Goal: Task Accomplishment & Management: Manage account settings

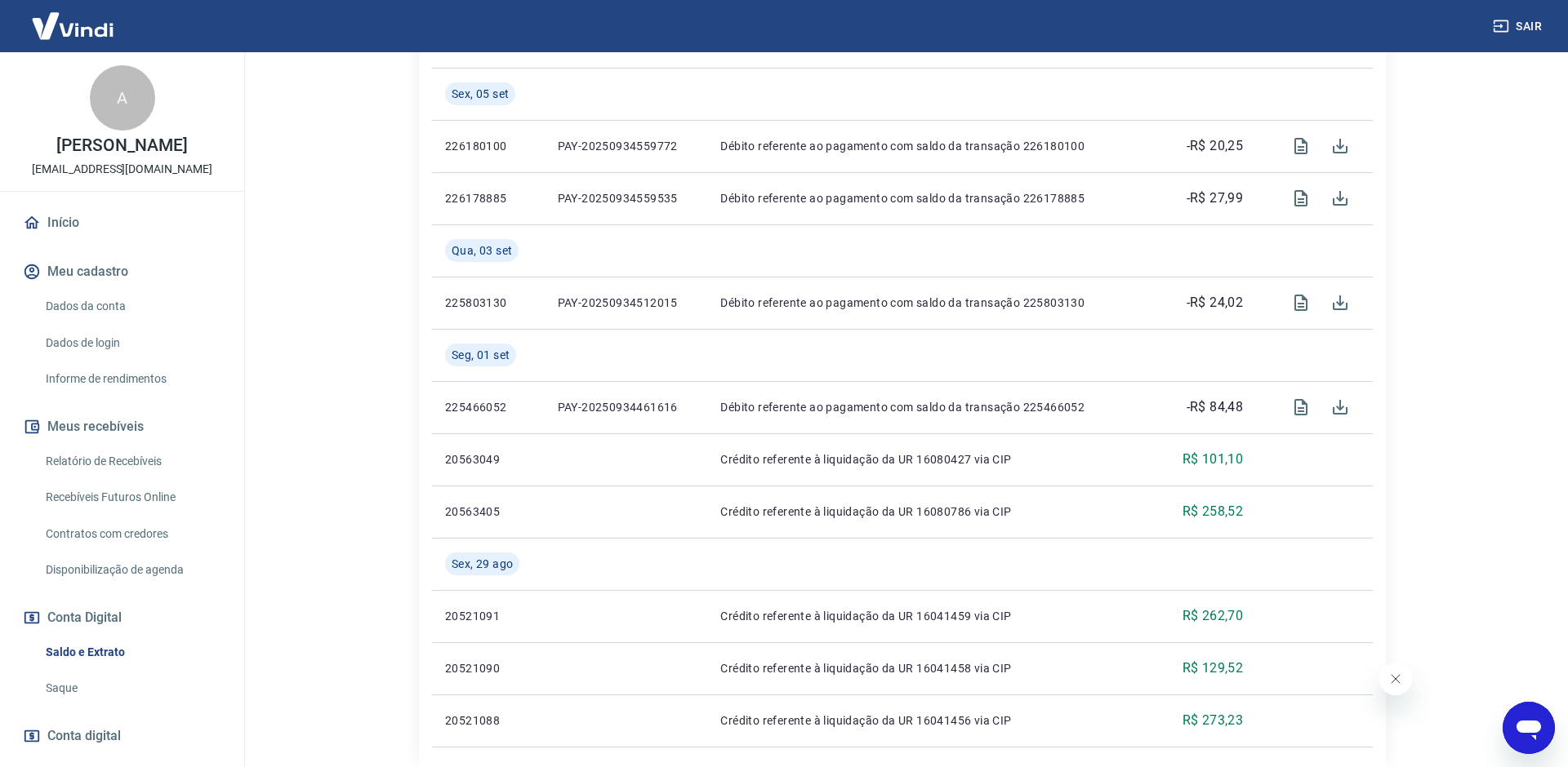
scroll to position [1359, 0]
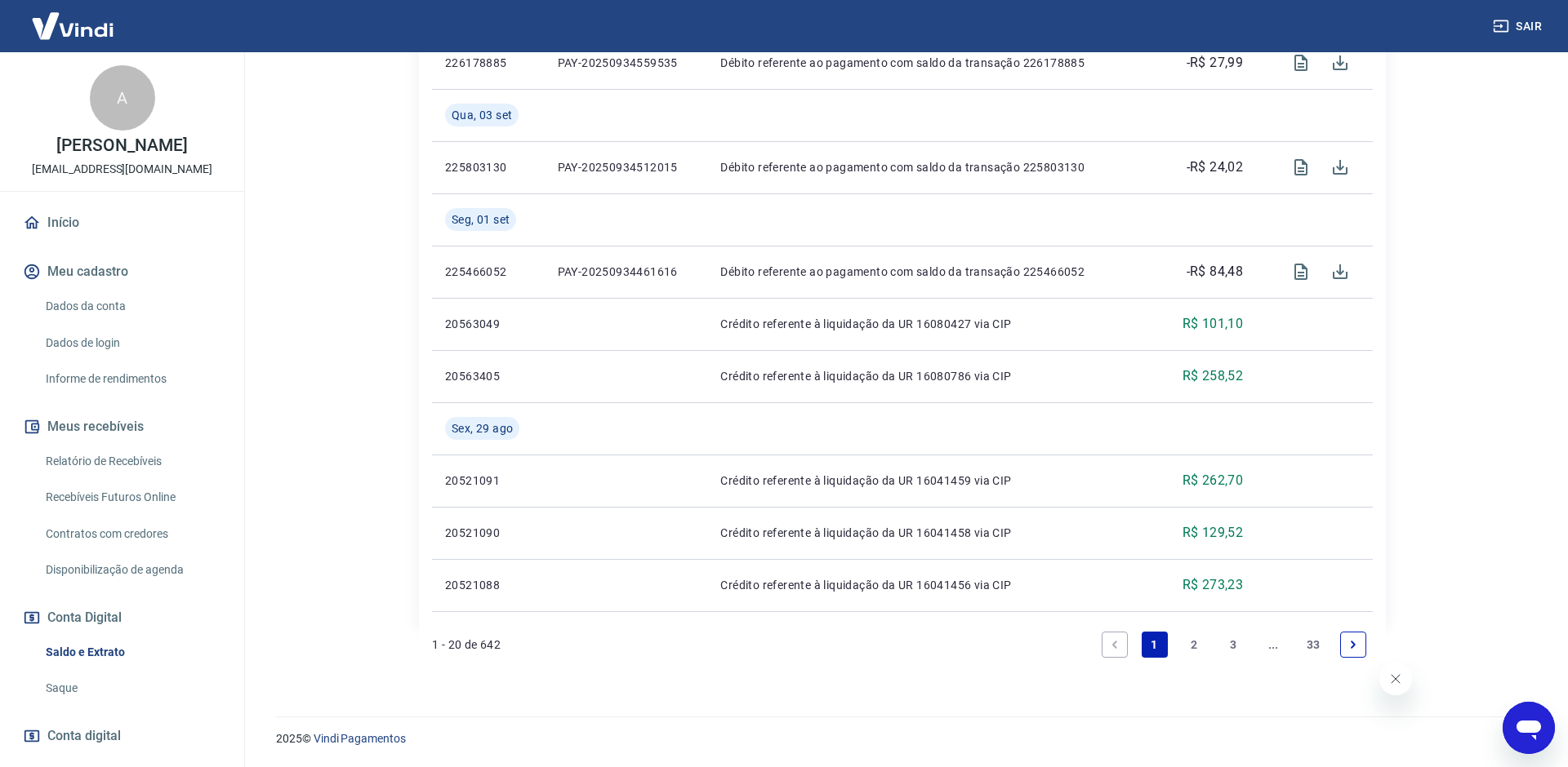
click at [98, 624] on button "Conta Digital" at bounding box center [121, 618] width 205 height 36
click at [96, 626] on button "Conta Digital" at bounding box center [121, 618] width 205 height 36
click at [96, 618] on button "Conta Digital" at bounding box center [121, 618] width 205 height 36
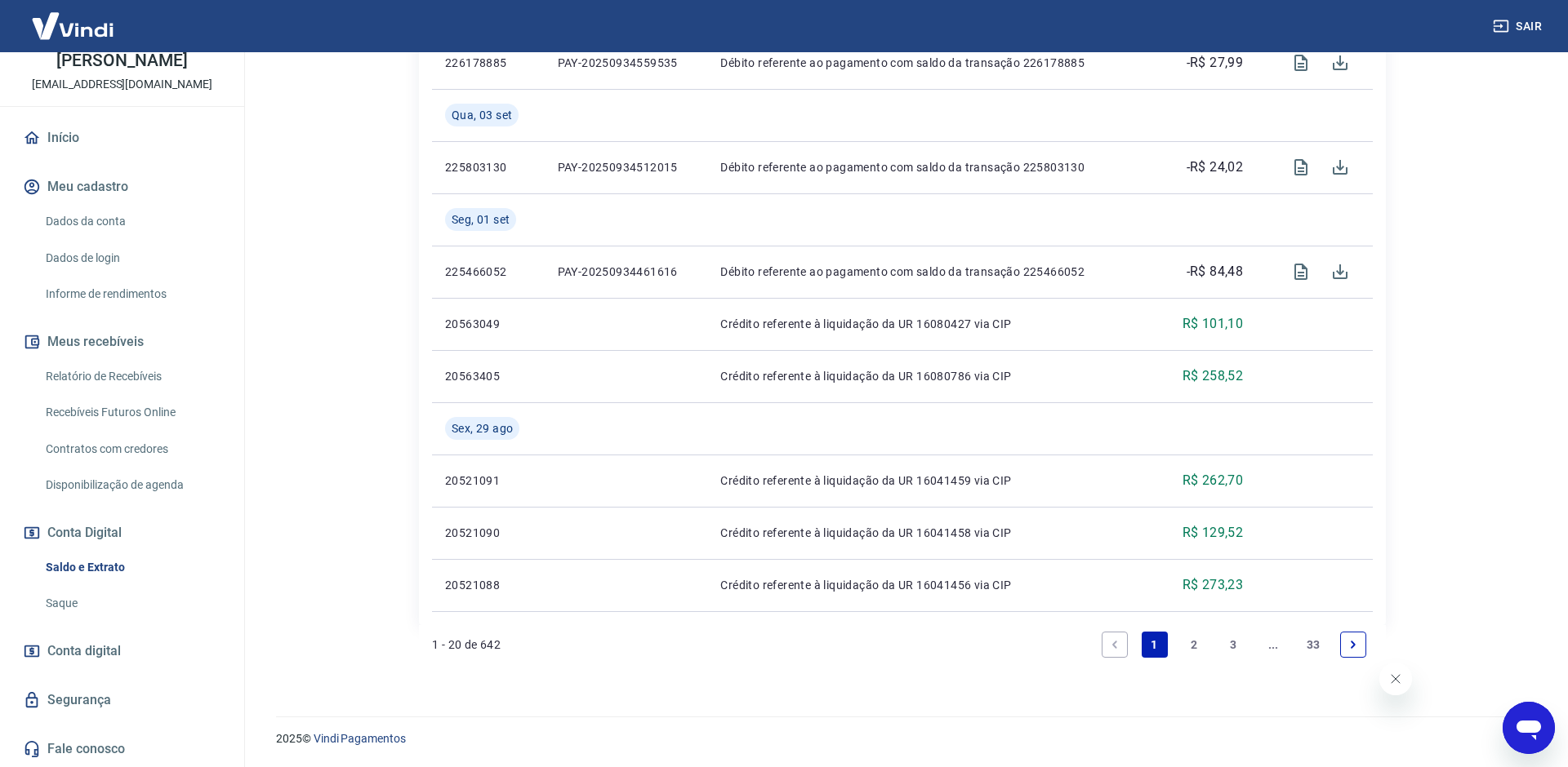
click at [68, 652] on span "Conta digital" at bounding box center [84, 651] width 73 height 23
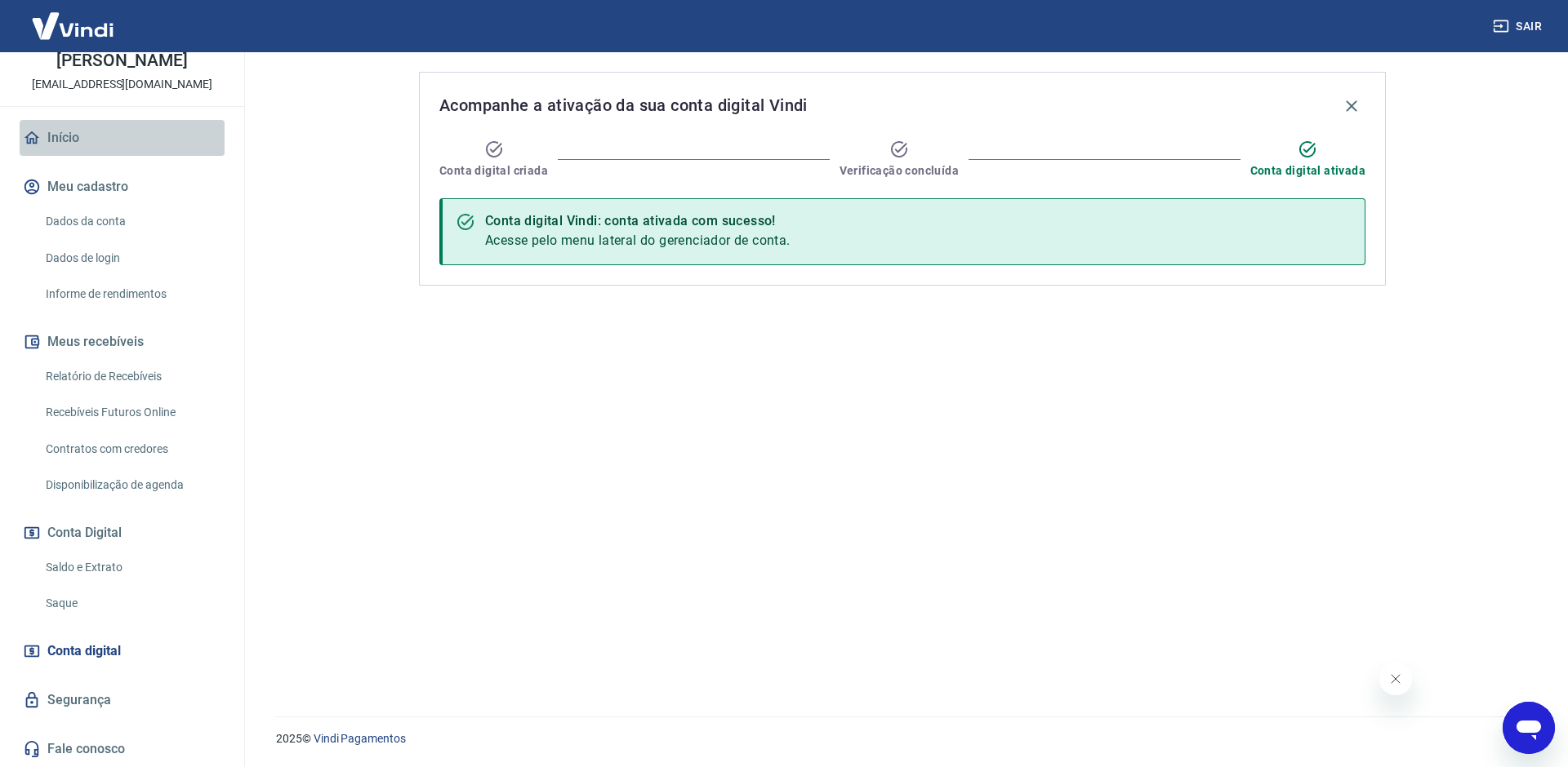
click at [80, 121] on link "Início" at bounding box center [121, 137] width 205 height 36
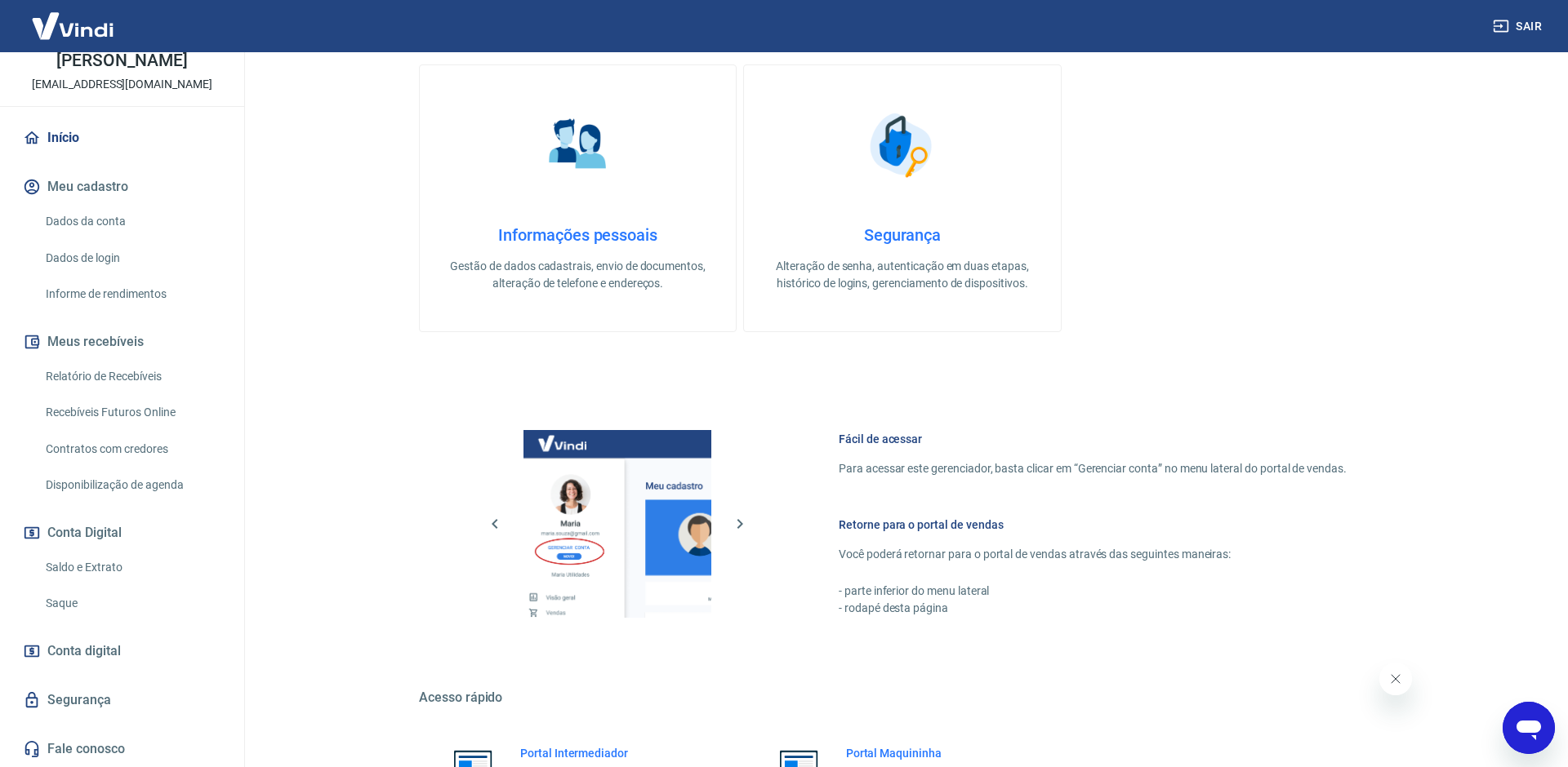
scroll to position [505, 0]
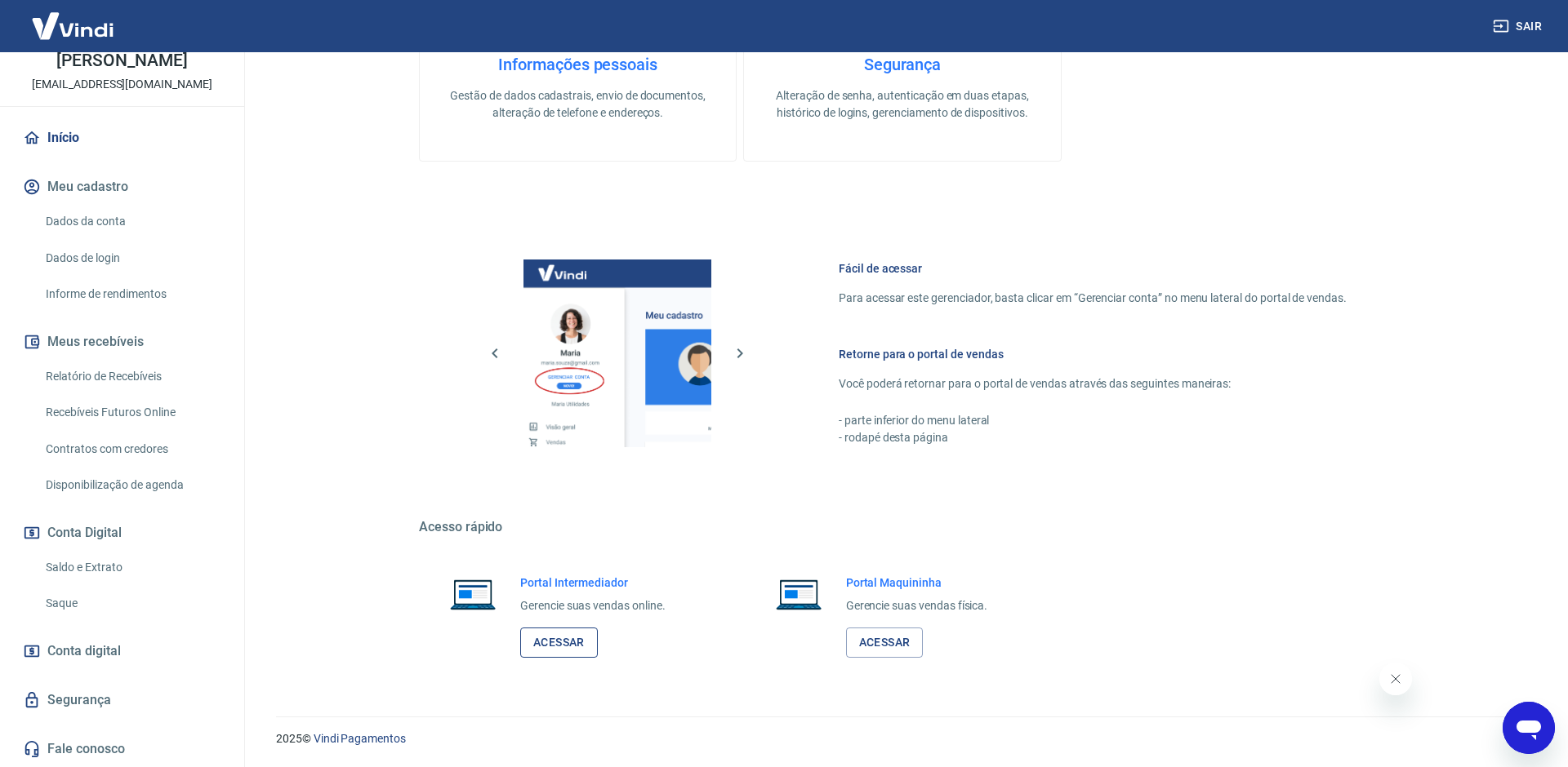
click at [584, 629] on link "Acessar" at bounding box center [559, 642] width 78 height 31
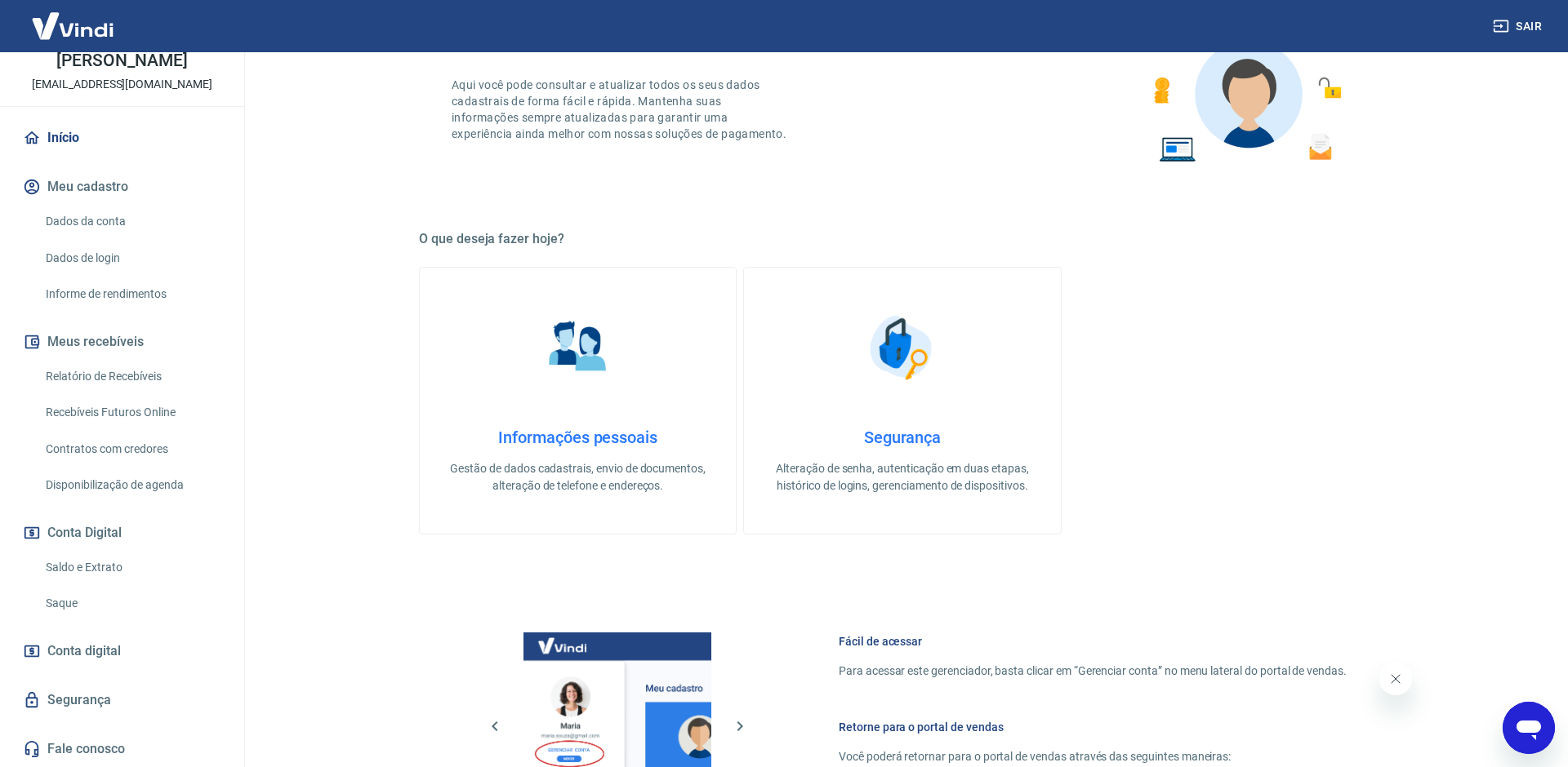
scroll to position [0, 0]
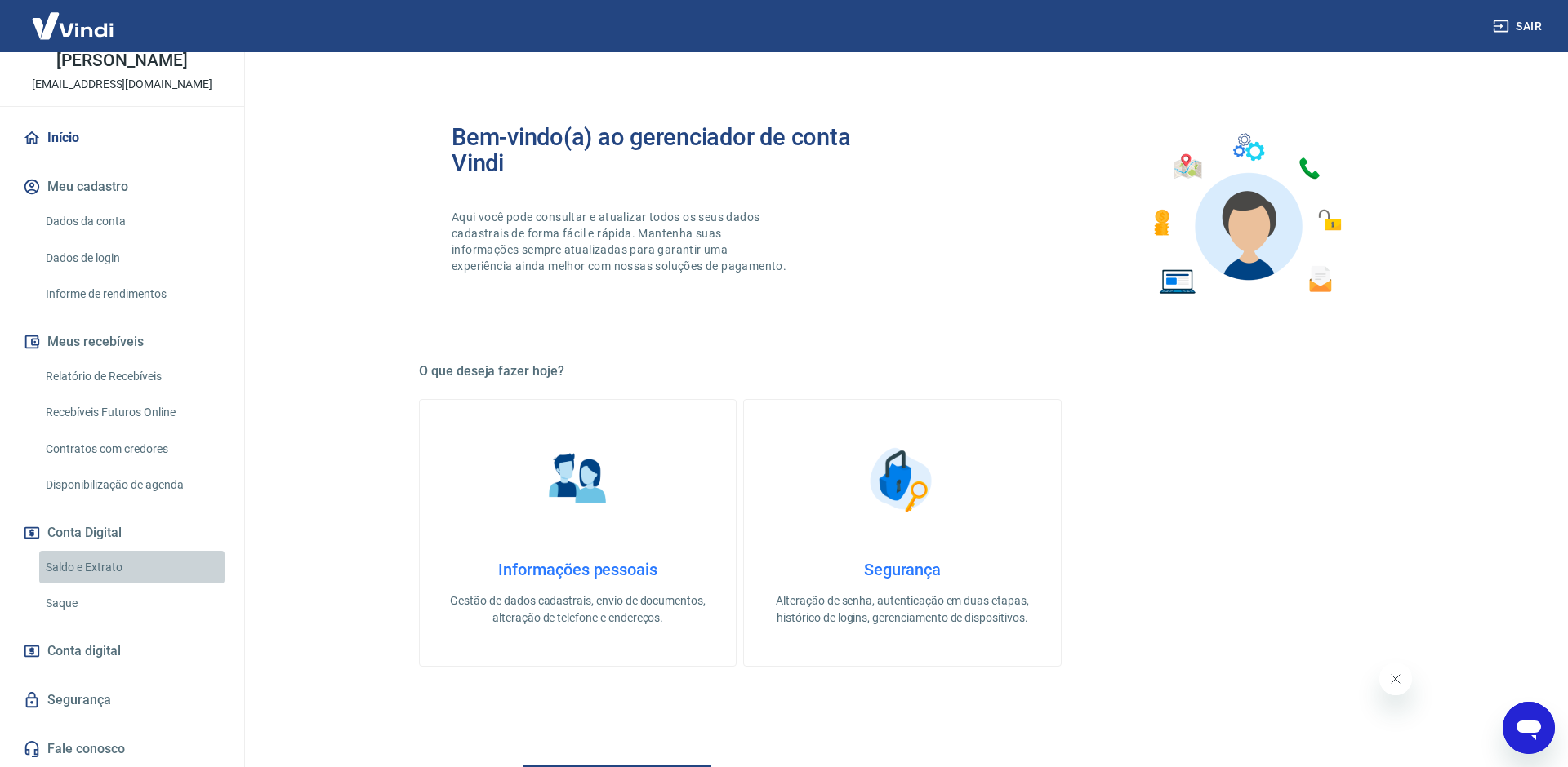
click at [88, 563] on link "Saldo e Extrato" at bounding box center [132, 568] width 185 height 33
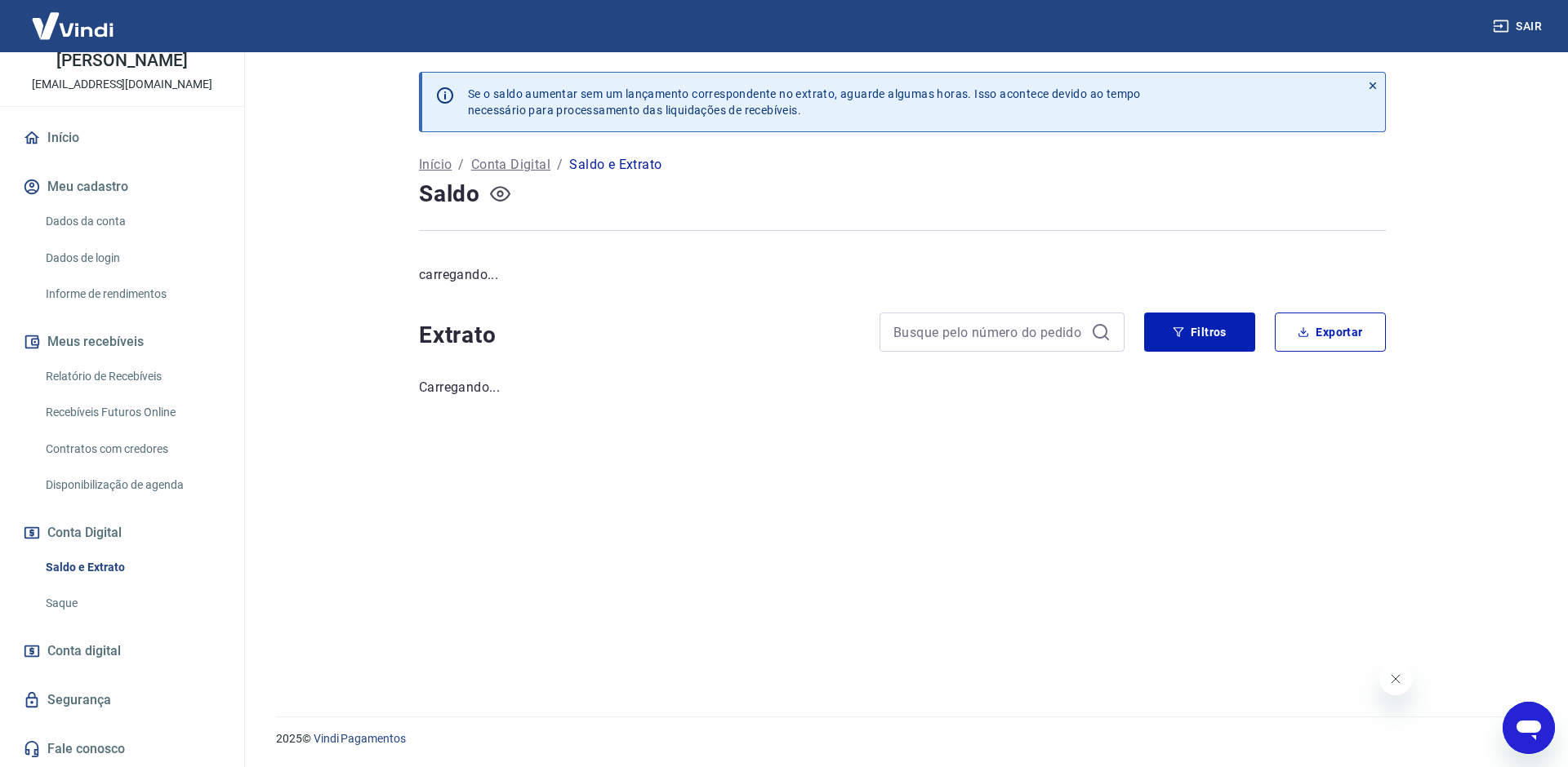
click at [500, 202] on icon "button" at bounding box center [500, 193] width 20 height 20
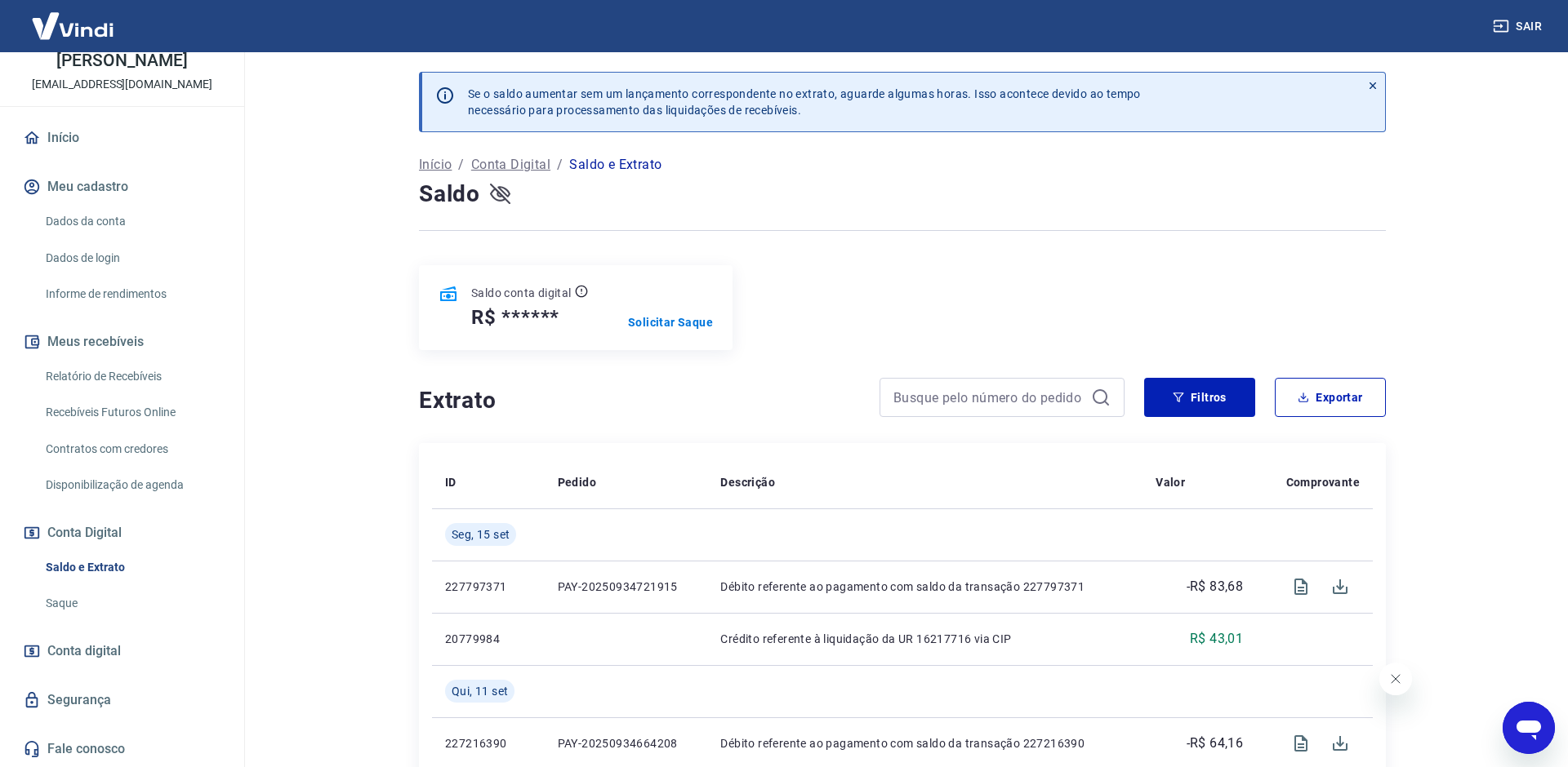
drag, startPoint x: 500, startPoint y: 202, endPoint x: 620, endPoint y: 184, distance: 121.3
click at [503, 202] on icon "button" at bounding box center [500, 193] width 20 height 20
